Goal: Information Seeking & Learning: Learn about a topic

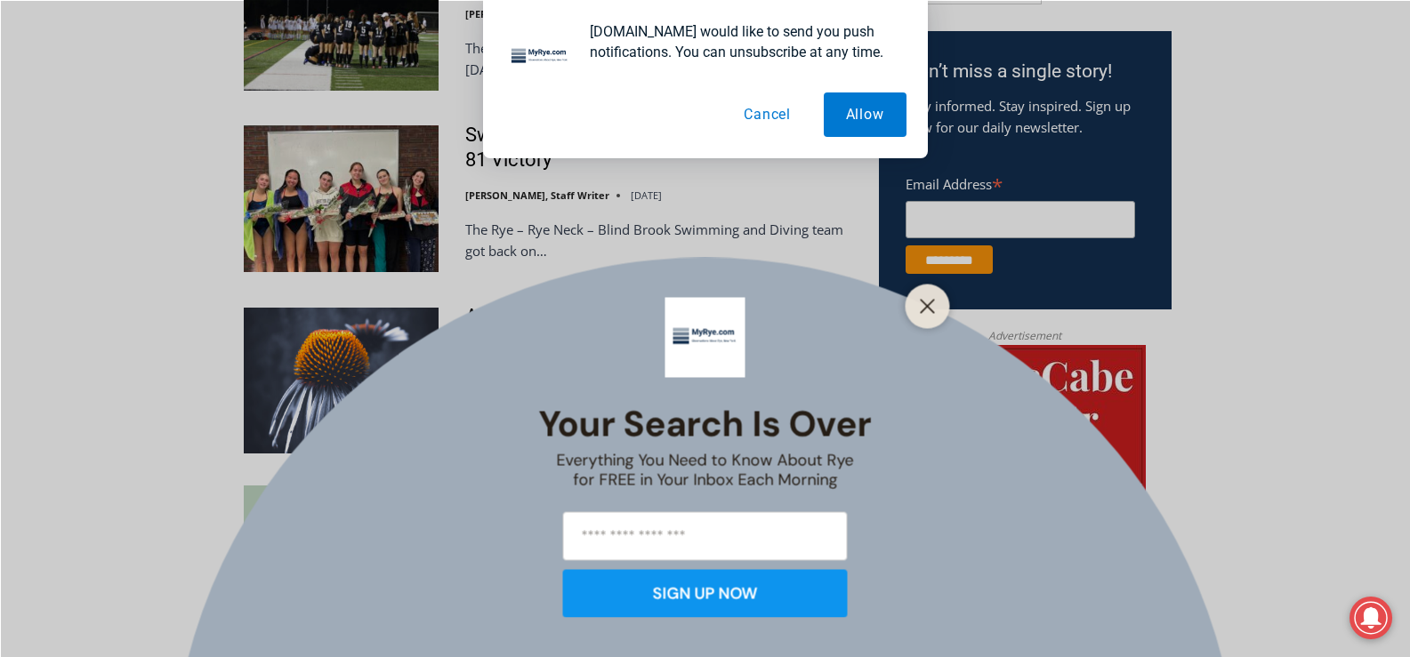
scroll to position [1148, 0]
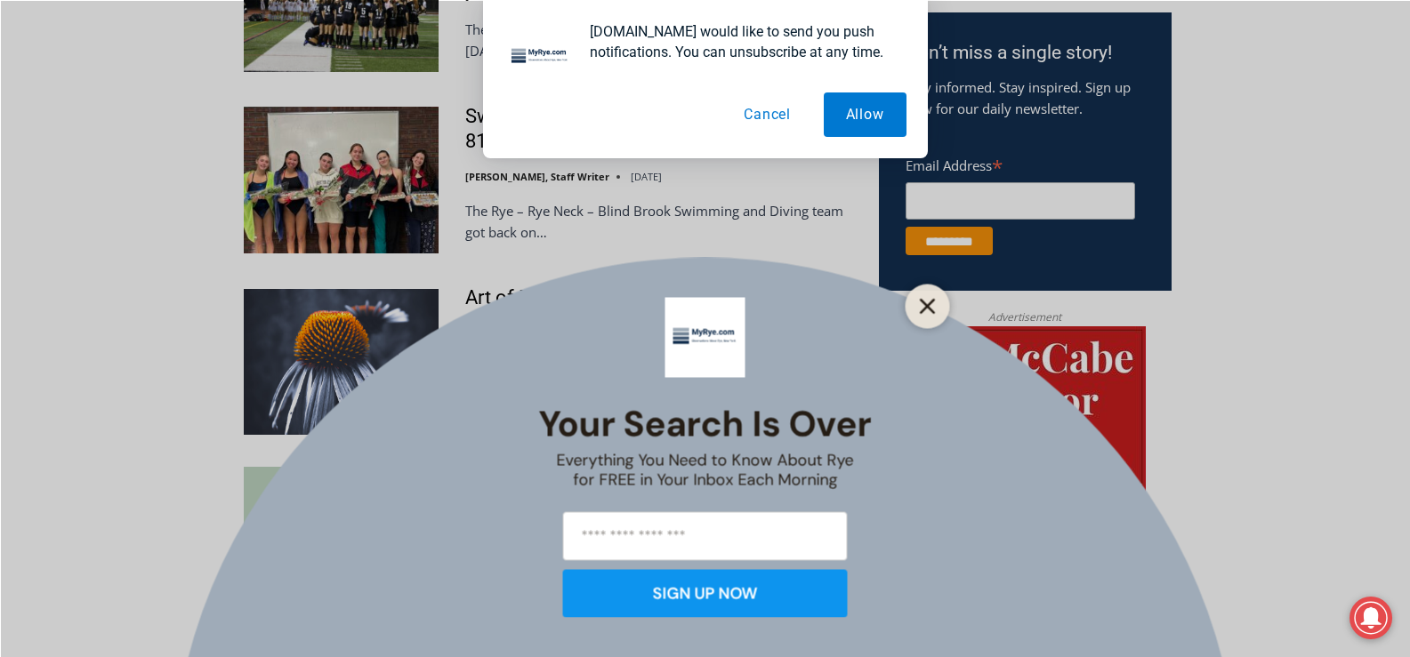
click at [916, 314] on button "Close" at bounding box center [927, 306] width 25 height 25
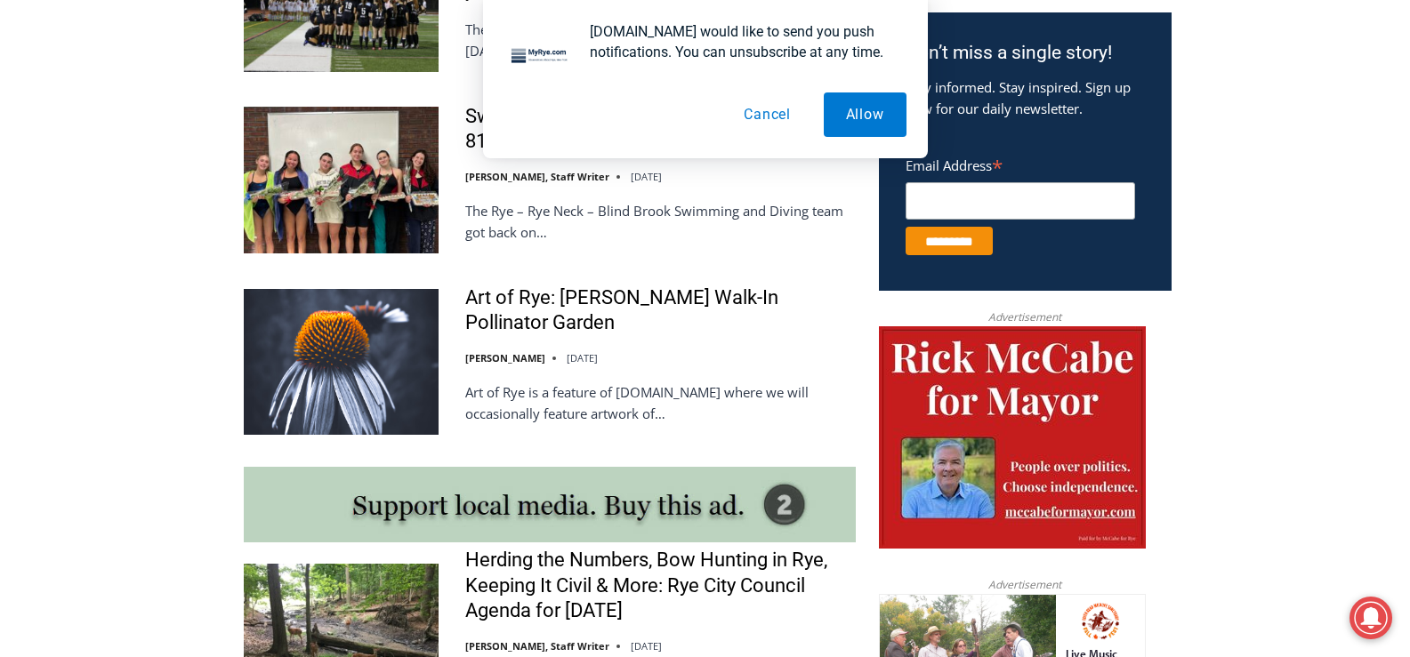
click at [782, 124] on button "Cancel" at bounding box center [768, 115] width 92 height 44
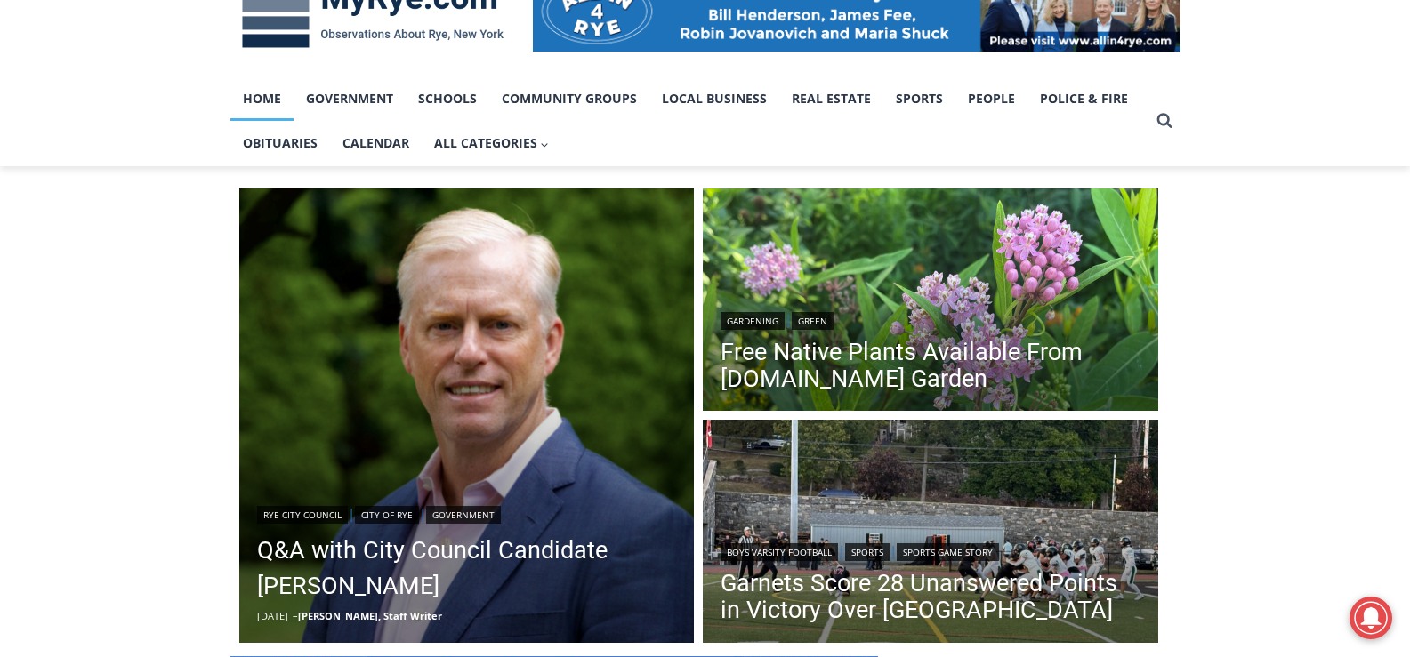
scroll to position [302, 0]
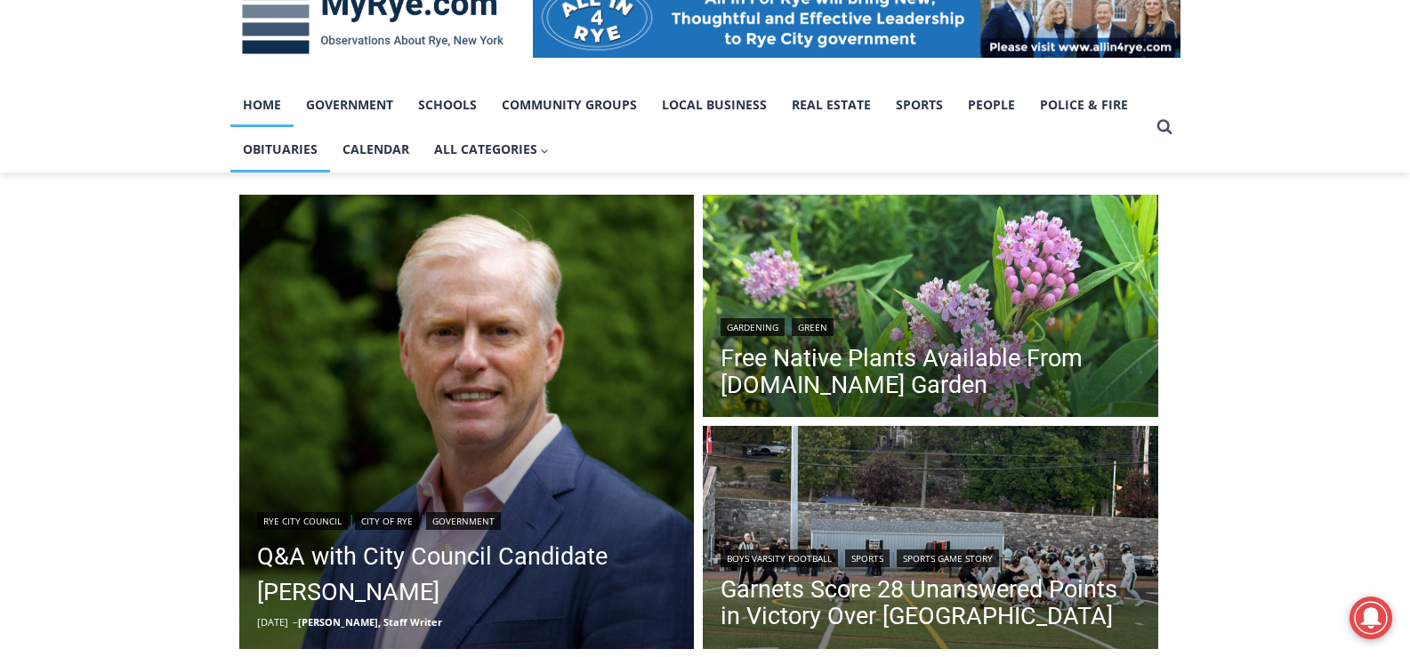
click at [286, 151] on link "Obituaries" at bounding box center [280, 149] width 100 height 44
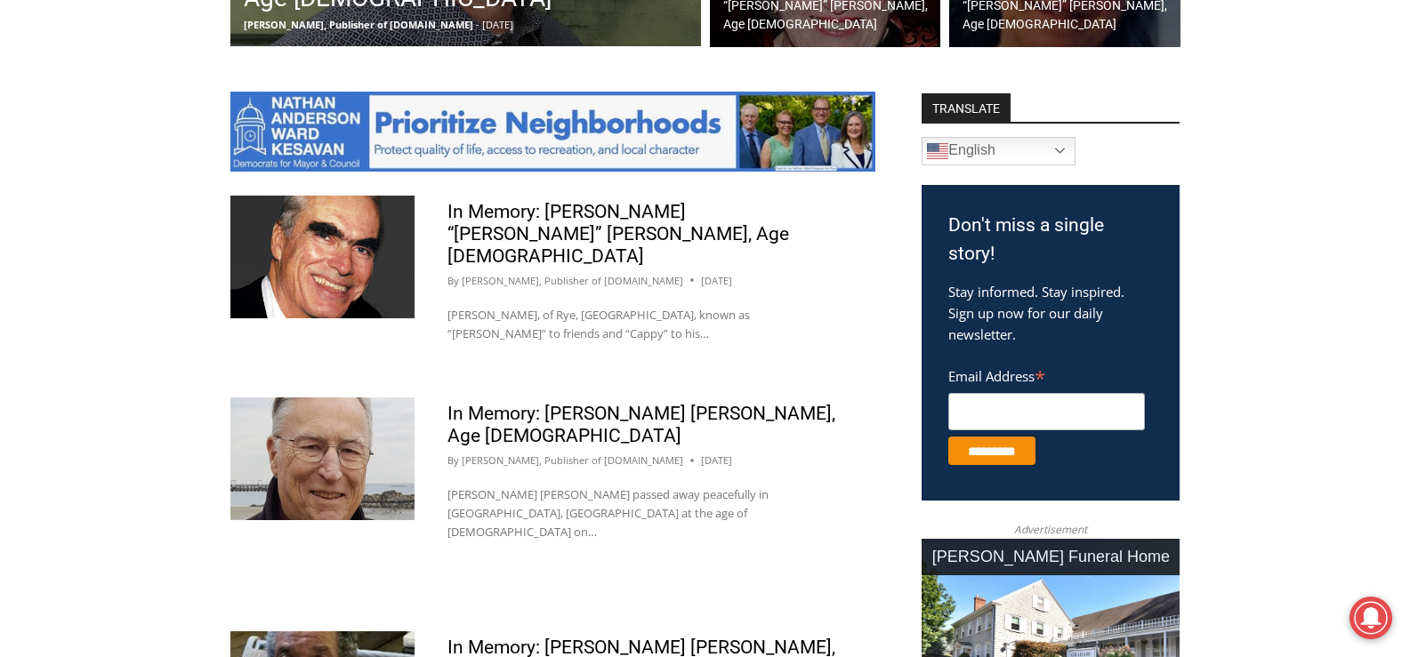
scroll to position [904, 0]
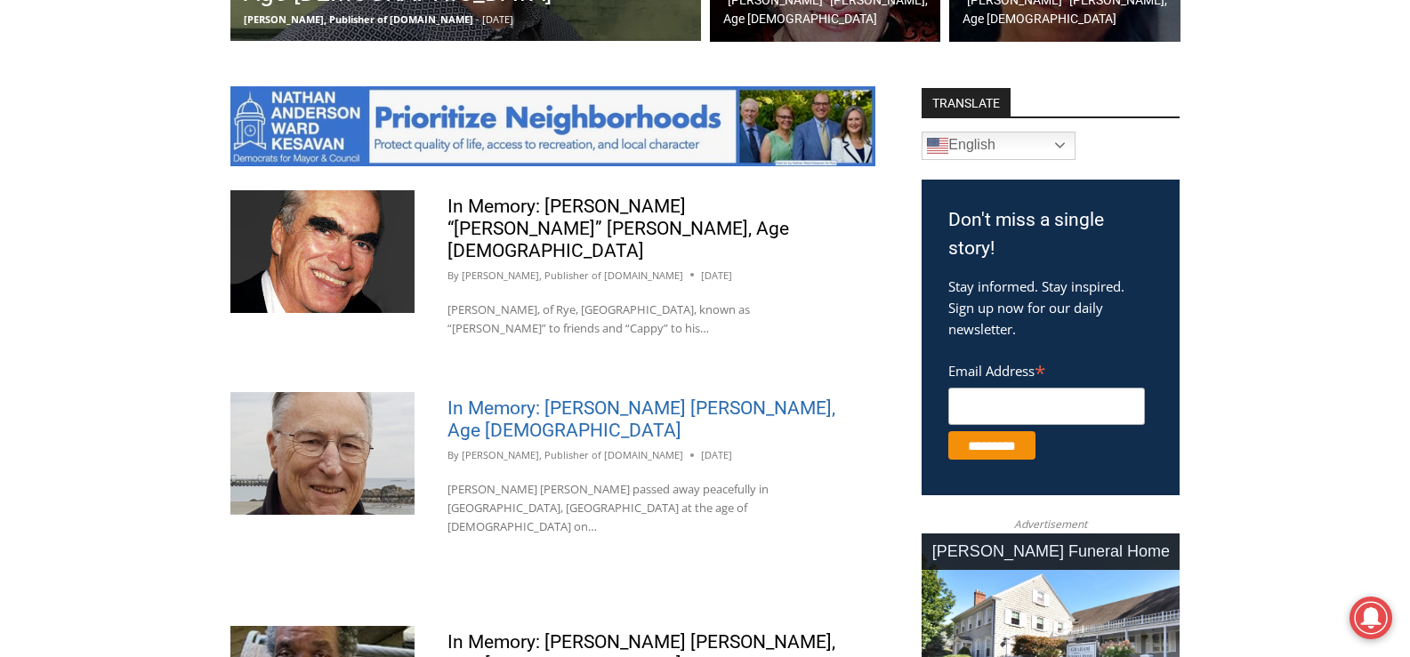
click at [582, 398] on link "In Memory: [PERSON_NAME] [PERSON_NAME], Age [DEMOGRAPHIC_DATA]" at bounding box center [642, 420] width 388 height 44
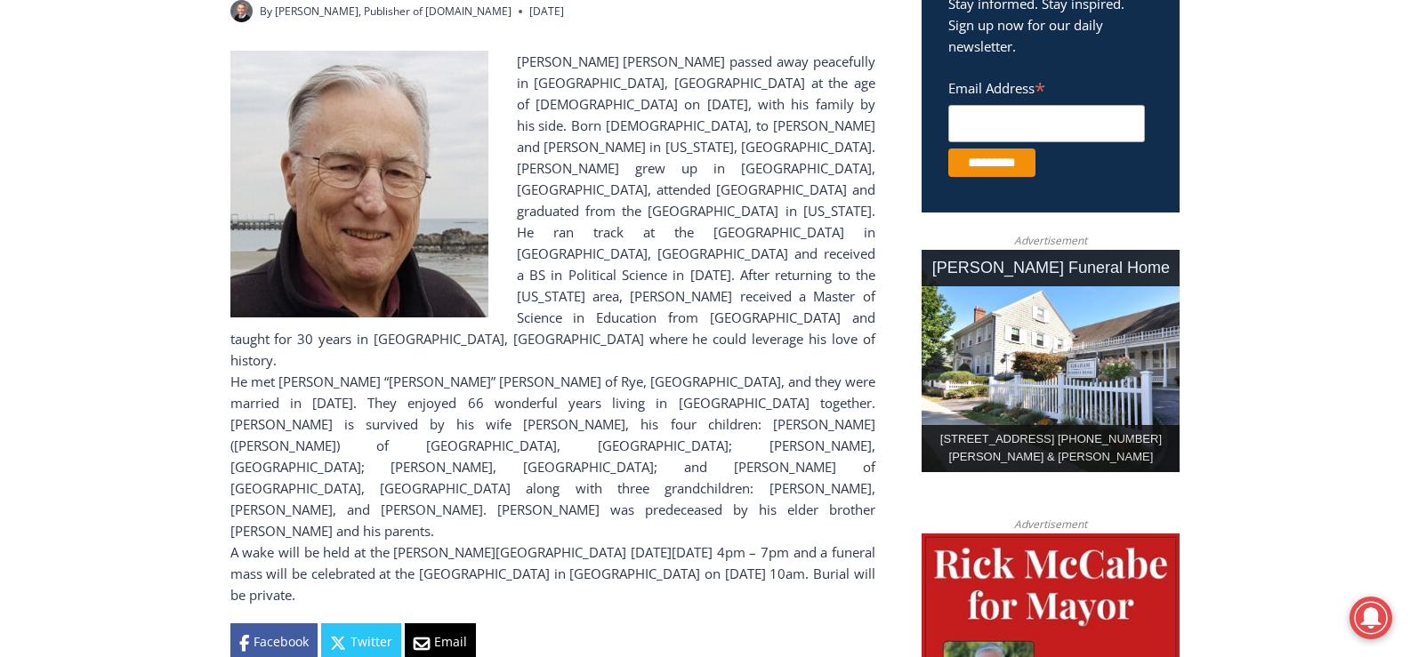
scroll to position [770, 0]
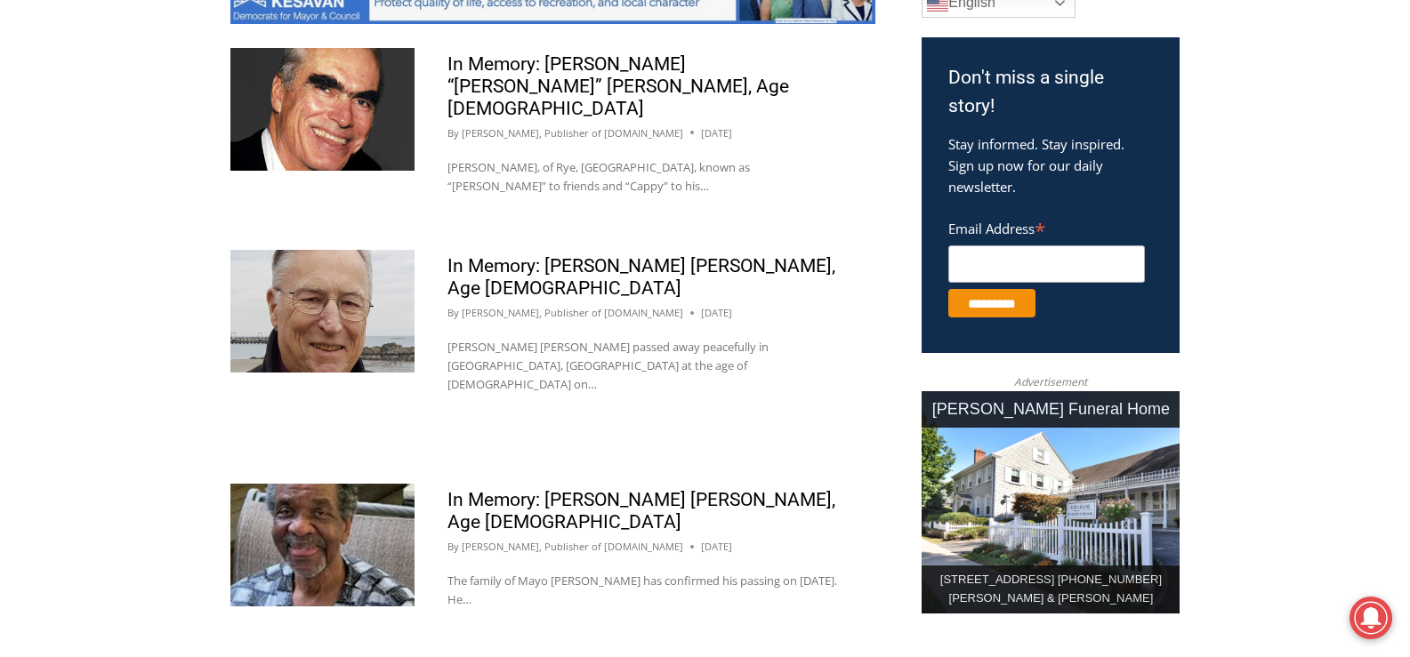
scroll to position [1015, 0]
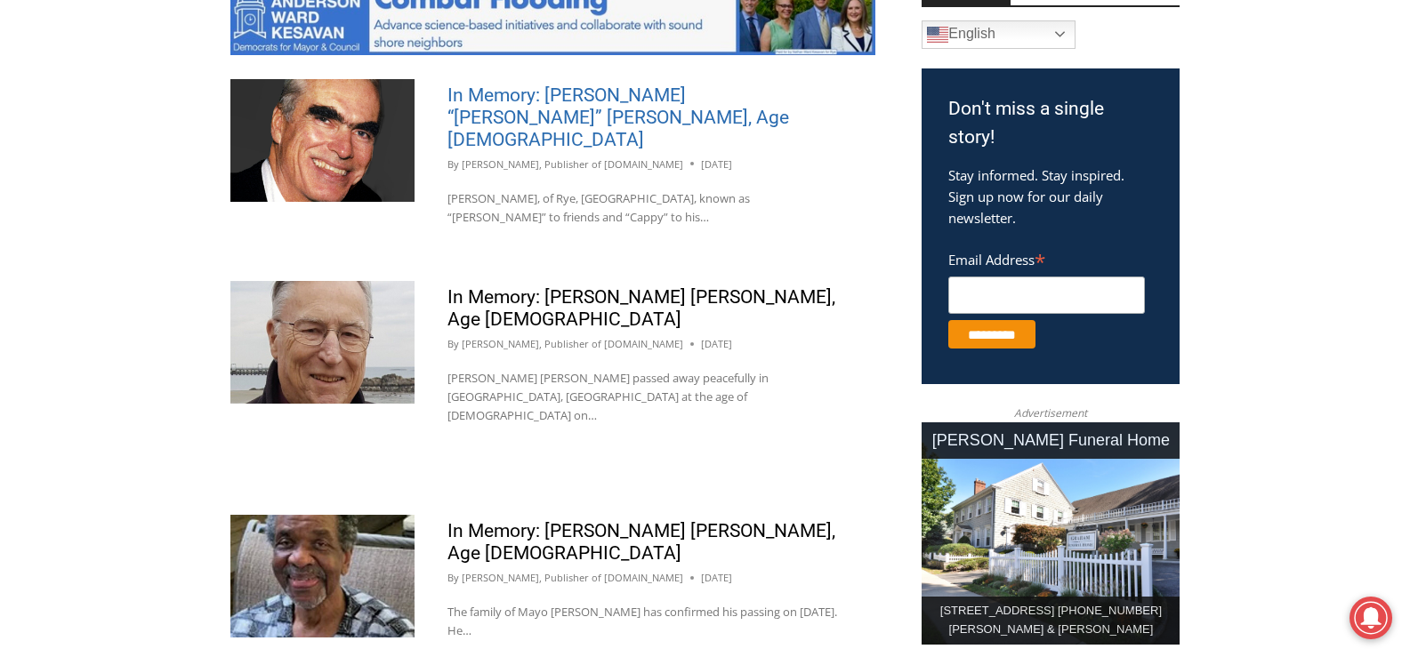
click at [544, 108] on link "In Memory: [PERSON_NAME] “[PERSON_NAME]” [PERSON_NAME], Age [DEMOGRAPHIC_DATA]" at bounding box center [619, 118] width 342 height 66
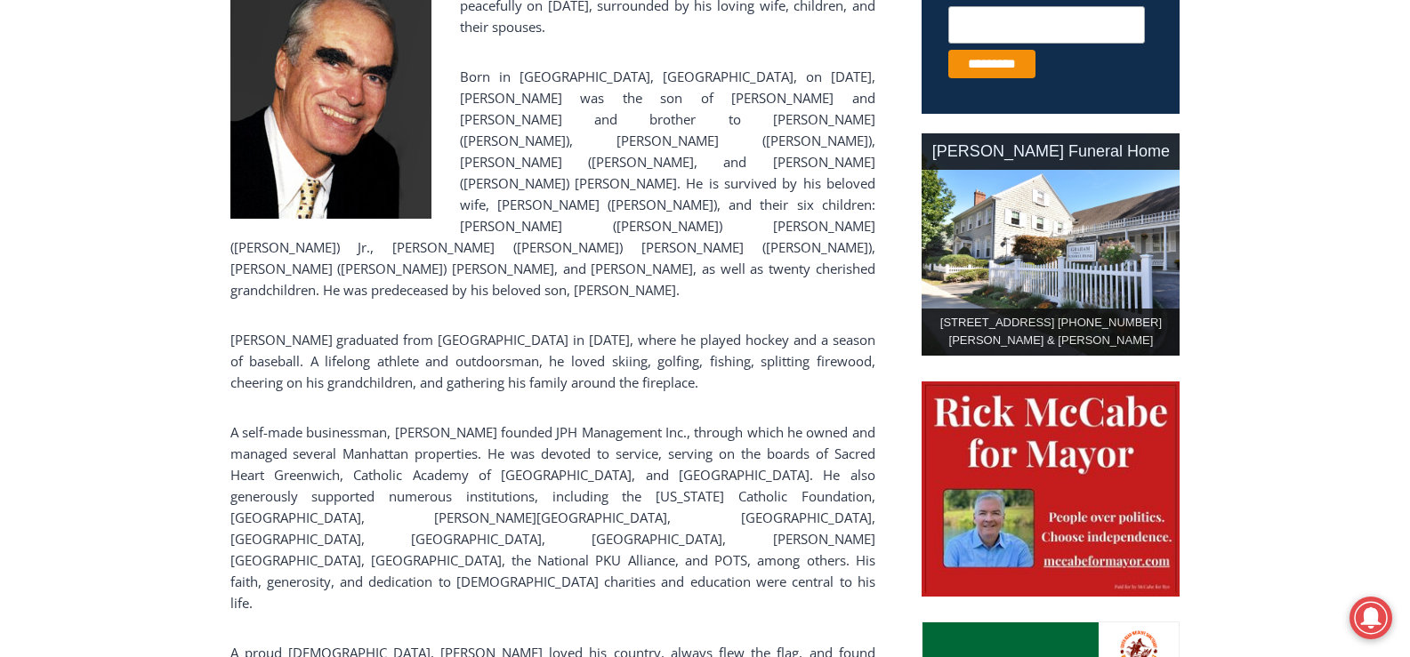
scroll to position [837, 0]
